Goal: Task Accomplishment & Management: Use online tool/utility

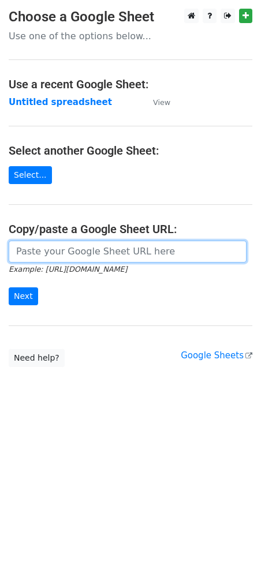
click at [87, 245] on input "url" at bounding box center [128, 251] width 238 height 22
paste input "[URL][DOMAIN_NAME]"
type input "[URL][DOMAIN_NAME]"
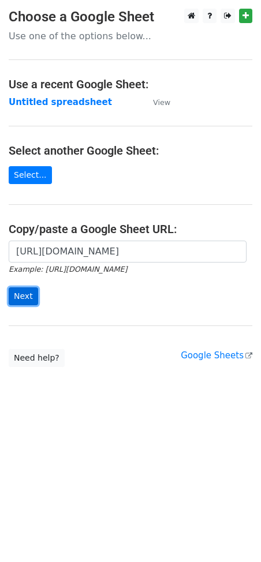
scroll to position [0, 0]
click at [24, 294] on input "Next" at bounding box center [23, 296] width 29 height 18
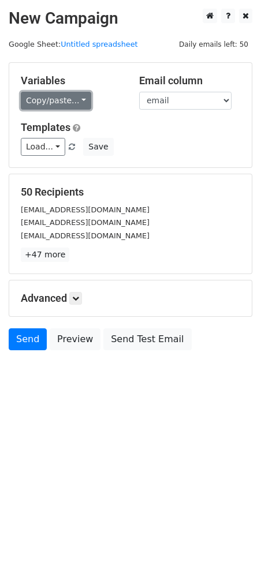
click at [59, 106] on link "Copy/paste..." at bounding box center [56, 101] width 70 height 18
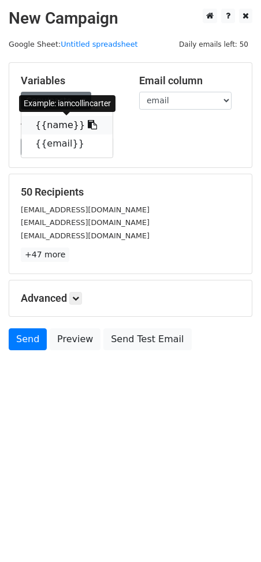
click at [88, 123] on icon at bounding box center [92, 124] width 9 height 9
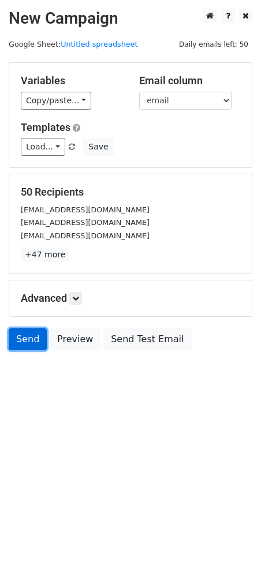
click at [28, 343] on link "Send" at bounding box center [28, 339] width 38 height 22
